Goal: Transaction & Acquisition: Purchase product/service

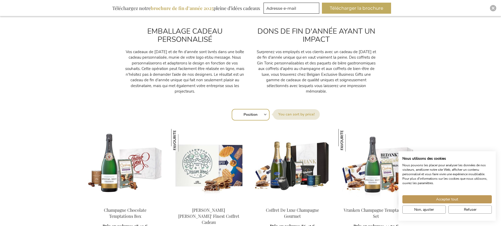
scroll to position [342, 0]
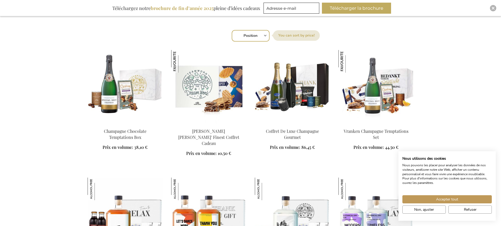
click at [121, 89] on img at bounding box center [124, 87] width 75 height 74
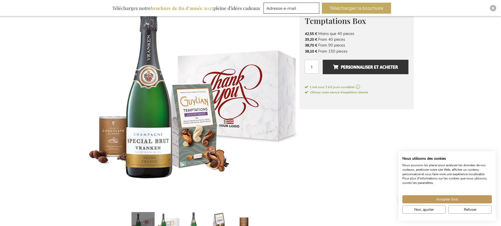
scroll to position [105, 0]
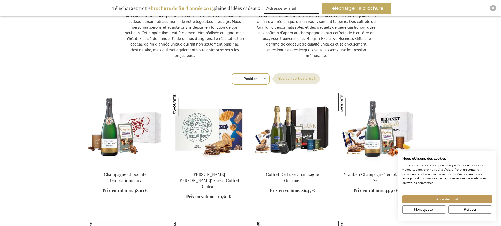
scroll to position [286, 0]
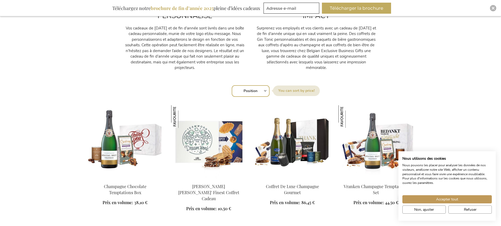
click at [266, 92] on select "Position Best Sellers Les plus consultés Nouveau Biggest Saving Price: low to h…" at bounding box center [250, 91] width 38 height 12
select select "price_asc"
click at [231, 85] on select "Position Best Sellers Les plus consultés Nouveau Biggest Saving Price: low to h…" at bounding box center [250, 91] width 38 height 12
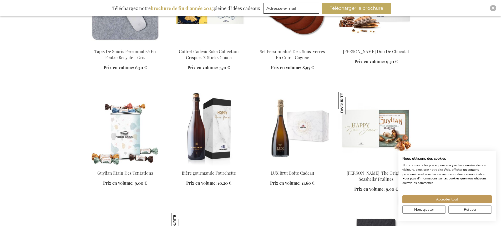
scroll to position [420, 0]
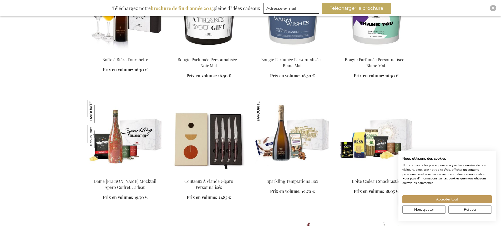
scroll to position [1156, 0]
